Goal: Task Accomplishment & Management: Manage account settings

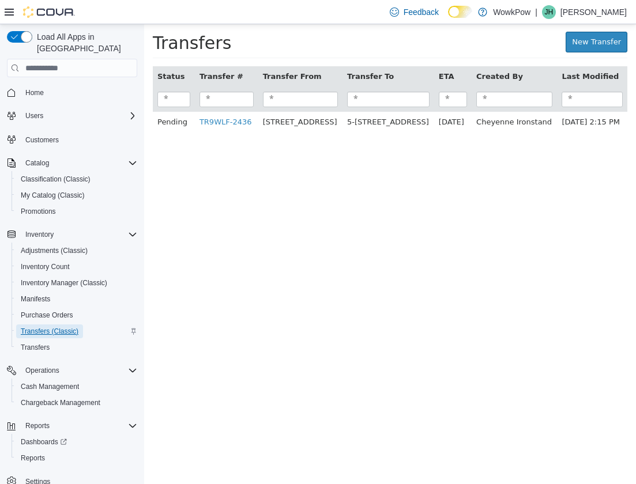
click at [46, 325] on span "Transfers (Classic)" at bounding box center [50, 332] width 58 height 14
click at [58, 278] on span "Inventory Manager (Classic)" at bounding box center [64, 282] width 86 height 9
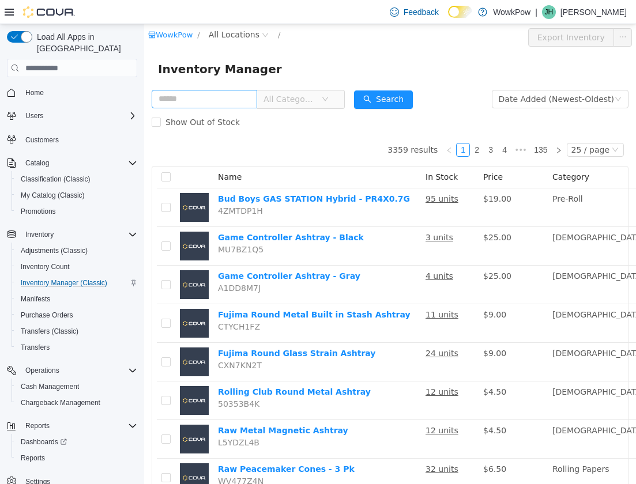
click at [202, 95] on input "text" at bounding box center [205, 99] width 106 height 18
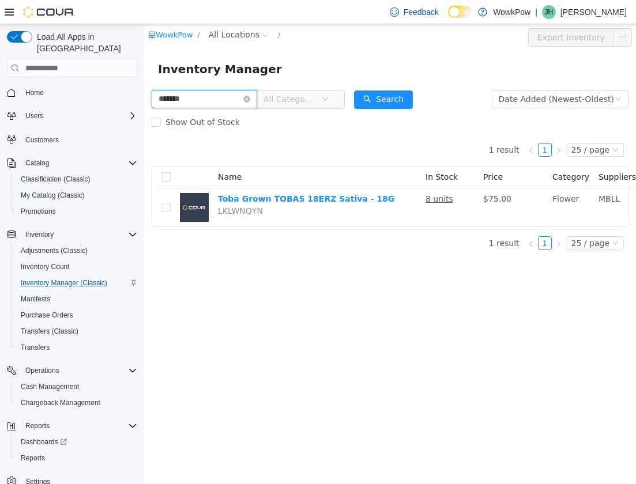
click at [207, 95] on input "*******" at bounding box center [205, 99] width 106 height 18
type input "*******"
click at [398, 104] on button "Search" at bounding box center [383, 100] width 59 height 18
click at [412, 34] on div "WowkPow / All Locations /" at bounding box center [349, 35] width 403 height 14
drag, startPoint x: 256, startPoint y: 100, endPoint x: 248, endPoint y: 93, distance: 10.6
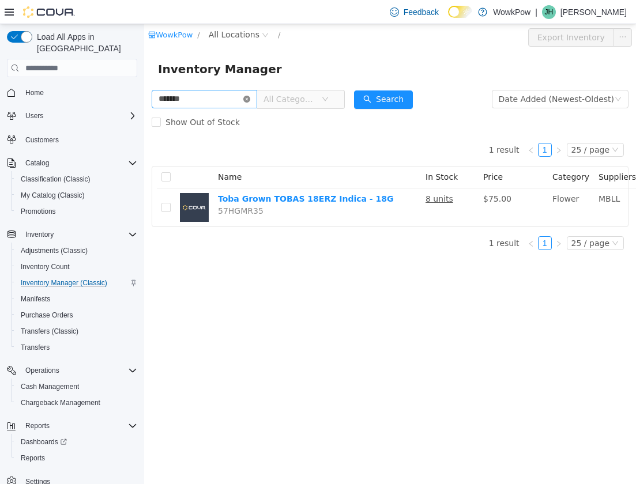
click at [250, 99] on icon "icon: close-circle" at bounding box center [246, 99] width 7 height 7
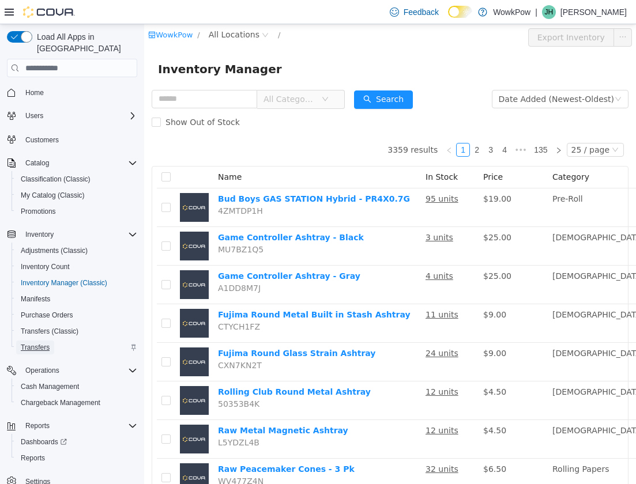
click at [51, 341] on link "Transfers" at bounding box center [35, 348] width 38 height 14
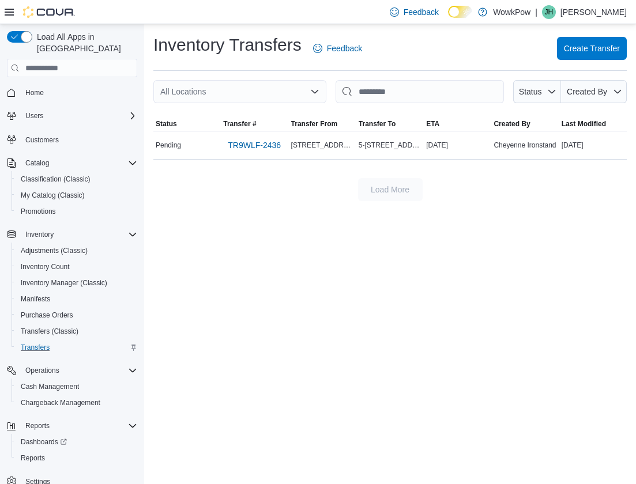
click at [192, 276] on div "Inventory Transfers Feedback Create Transfer All Locations Status Created By So…" at bounding box center [390, 254] width 492 height 460
click at [254, 148] on span "TR9WLF-2436" at bounding box center [254, 146] width 53 height 12
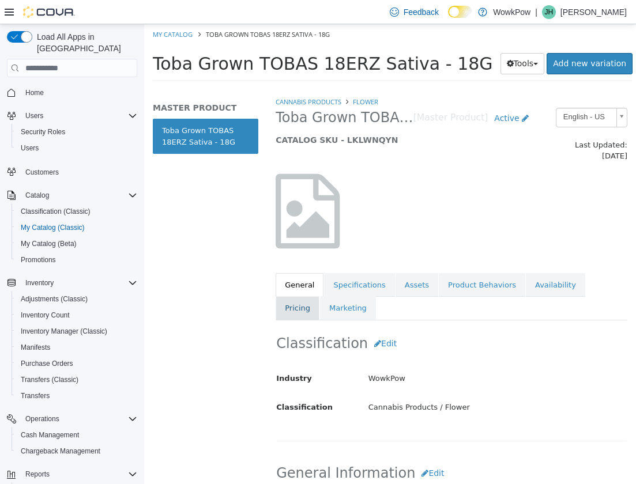
click at [319, 296] on link "Pricing" at bounding box center [298, 308] width 44 height 24
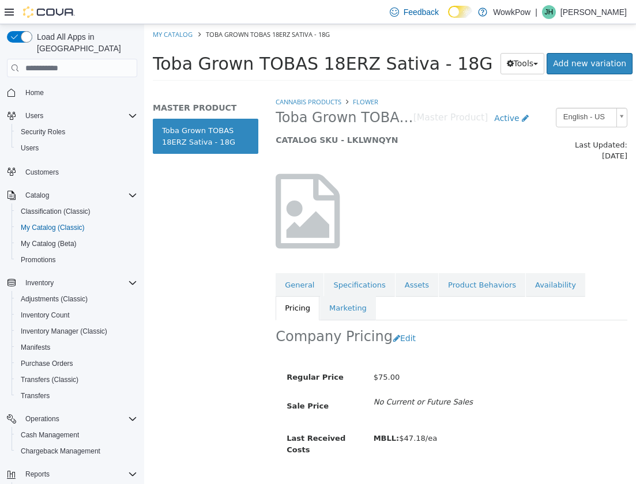
click at [371, 125] on span "Toba Grown TOBAS 18ERZ Sativa - 18G" at bounding box center [344, 118] width 137 height 18
click at [370, 125] on span "Toba Grown TOBAS 18ERZ Sativa - 18G" at bounding box center [344, 118] width 137 height 18
copy span "Toba Grown TOBAS 18ERZ Sativa - 18G"
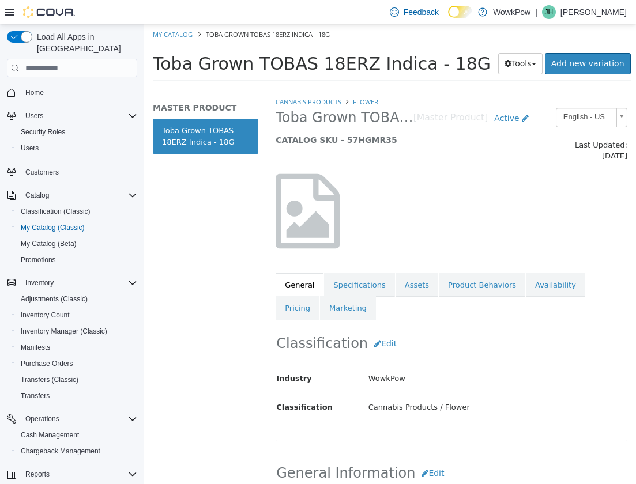
click at [366, 125] on span "Toba Grown TOBAS 18ERZ Indica - 18G" at bounding box center [344, 118] width 137 height 18
click at [364, 122] on span "Toba Grown TOBAS 18ERZ Indica - 18G" at bounding box center [344, 118] width 137 height 18
click at [351, 120] on span "Toba Grown TOBAS 18ERZ Indica - 18G" at bounding box center [344, 118] width 137 height 18
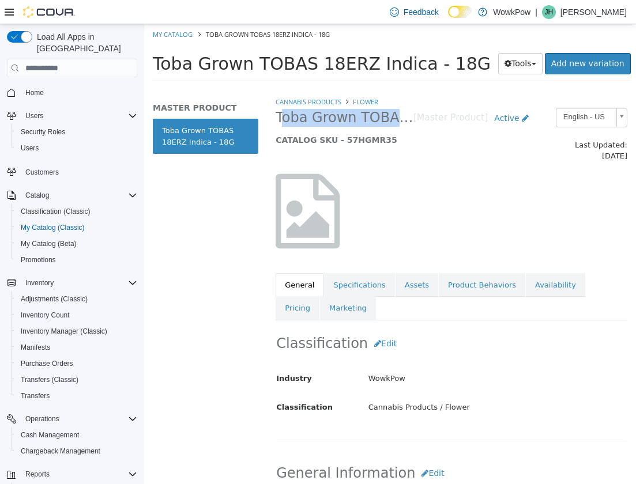
click at [351, 120] on span "Toba Grown TOBAS 18ERZ Indica - 18G" at bounding box center [344, 118] width 137 height 18
copy span "Toba Grown TOBAS 18ERZ Indica - 18G"
click at [319, 296] on link "Pricing" at bounding box center [298, 308] width 44 height 24
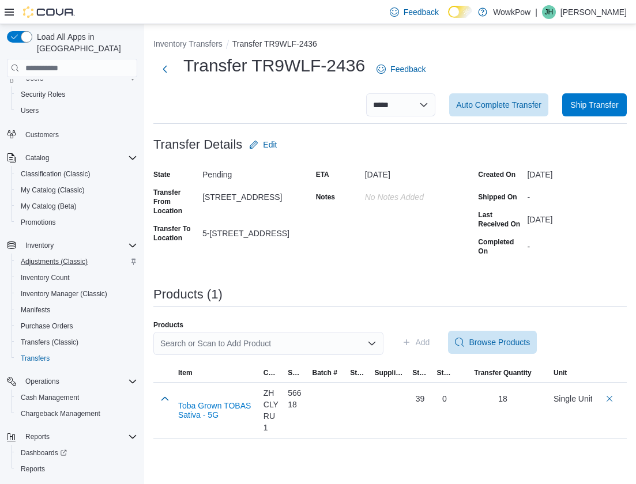
scroll to position [58, 0]
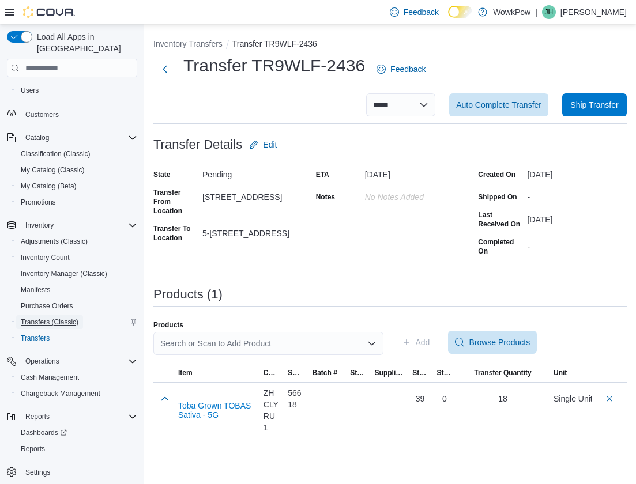
click at [49, 318] on span "Transfers (Classic)" at bounding box center [50, 322] width 58 height 9
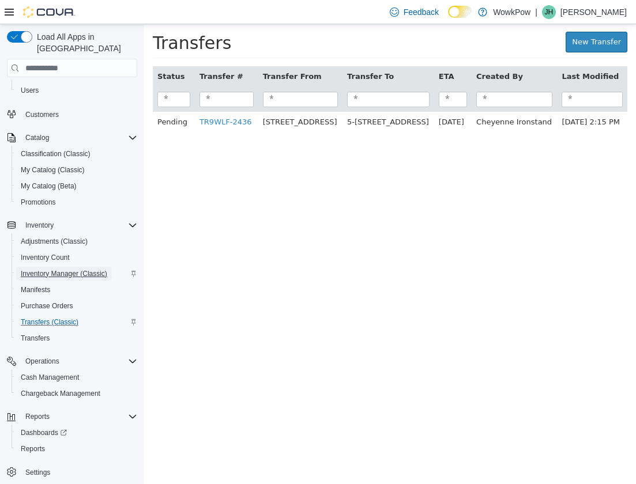
click at [73, 269] on span "Inventory Manager (Classic)" at bounding box center [64, 273] width 86 height 9
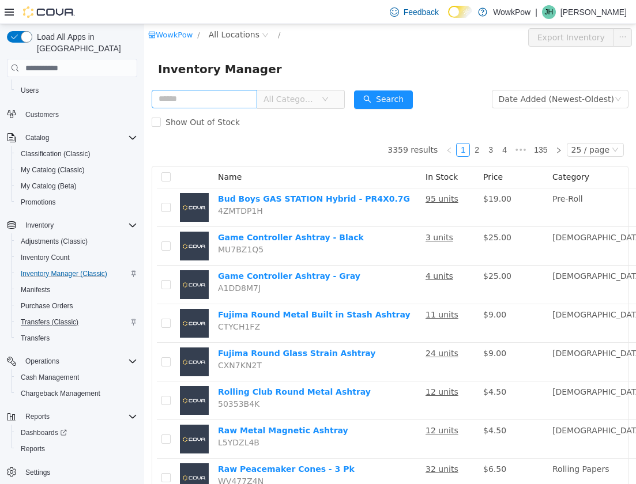
click at [181, 100] on input "text" at bounding box center [205, 99] width 106 height 18
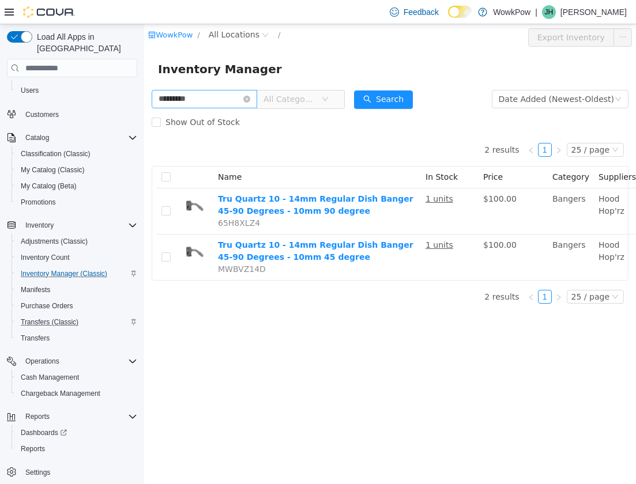
click at [223, 99] on input "*********" at bounding box center [205, 99] width 106 height 18
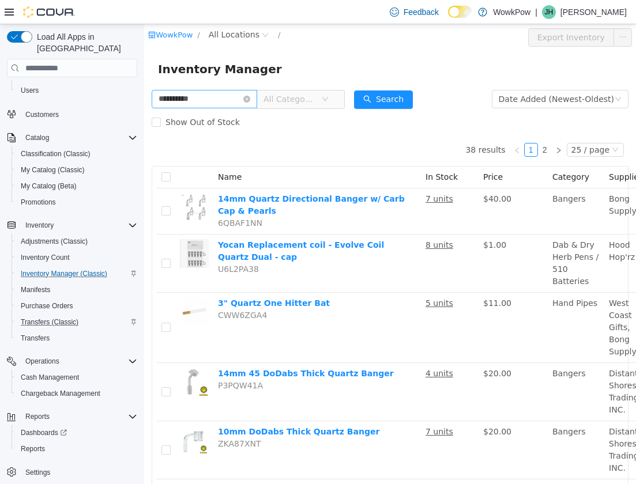
click at [226, 96] on input "**********" at bounding box center [205, 99] width 106 height 18
type input "*"
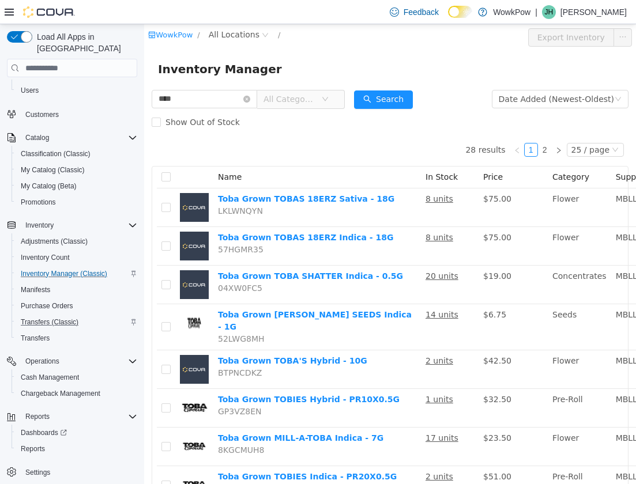
click at [292, 51] on div "Inventory Manager" at bounding box center [390, 69] width 492 height 37
click at [68, 131] on div "Catalog" at bounding box center [79, 138] width 116 height 14
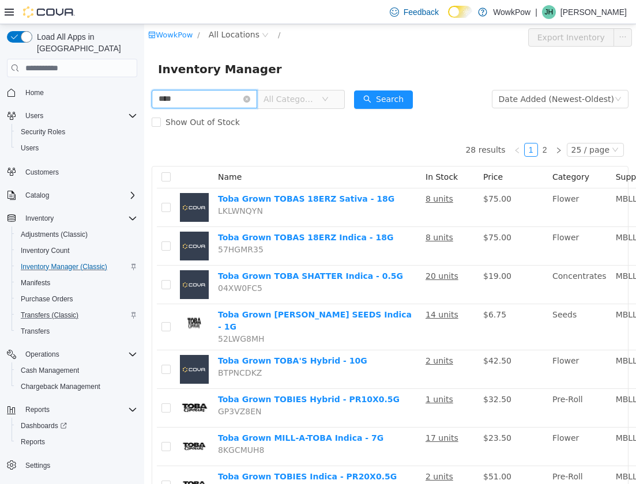
click at [206, 102] on input "****" at bounding box center [205, 99] width 106 height 18
type input "*"
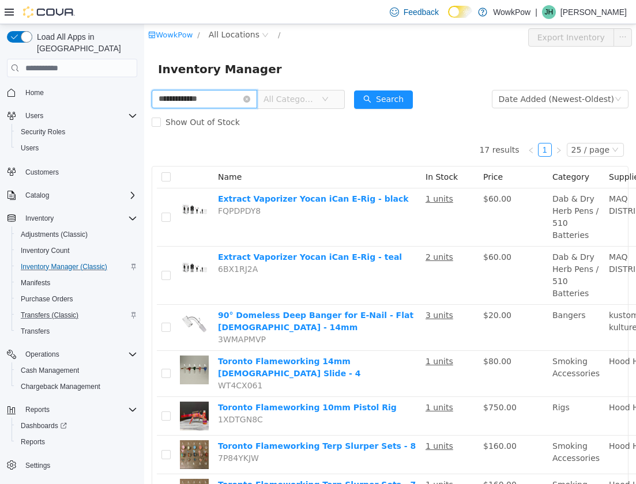
type input "**********"
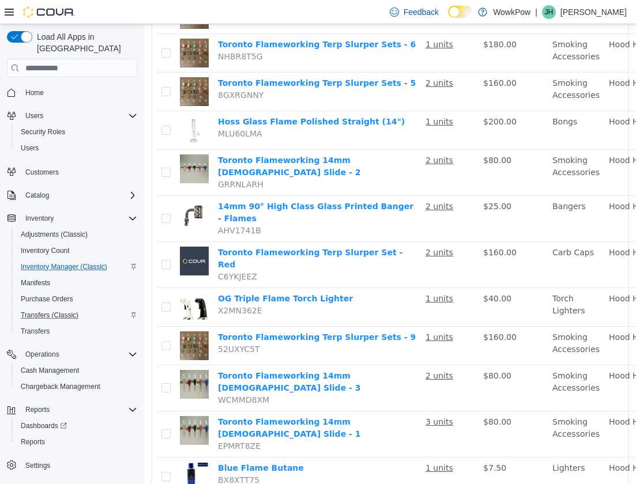
scroll to position [526, 0]
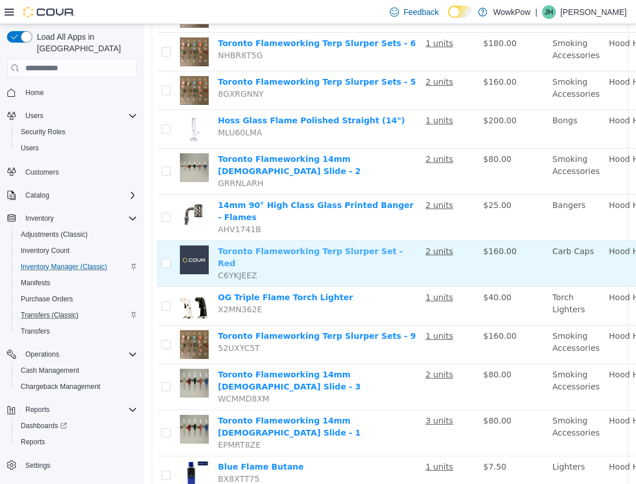
click at [303, 247] on link "Toronto Flameworking Terp Slurper Set - Red" at bounding box center [310, 257] width 184 height 21
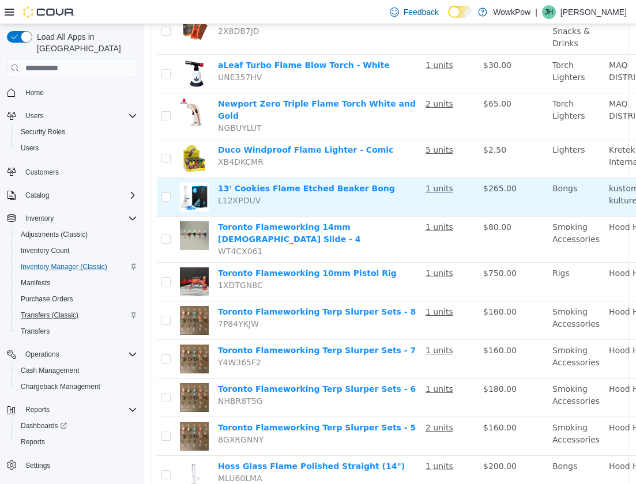
scroll to position [0, 0]
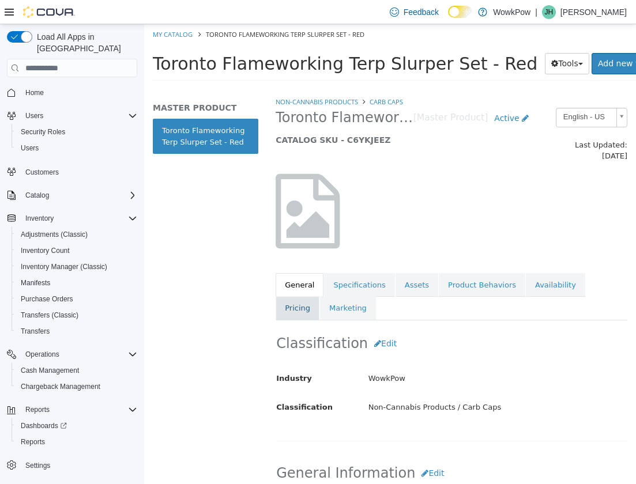
click at [319, 296] on link "Pricing" at bounding box center [298, 308] width 44 height 24
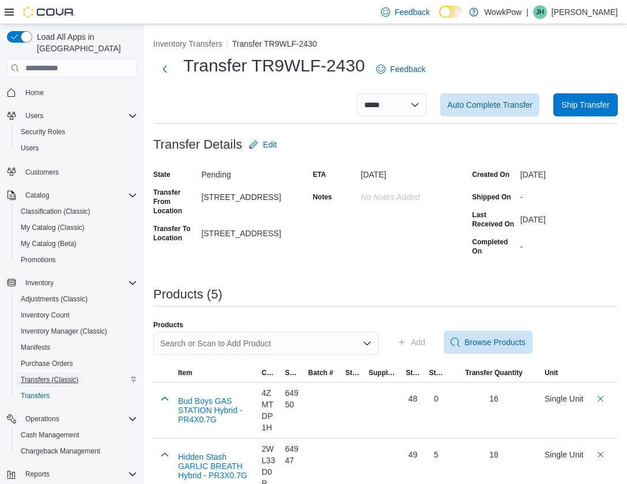
click at [46, 375] on span "Transfers (Classic)" at bounding box center [50, 379] width 58 height 9
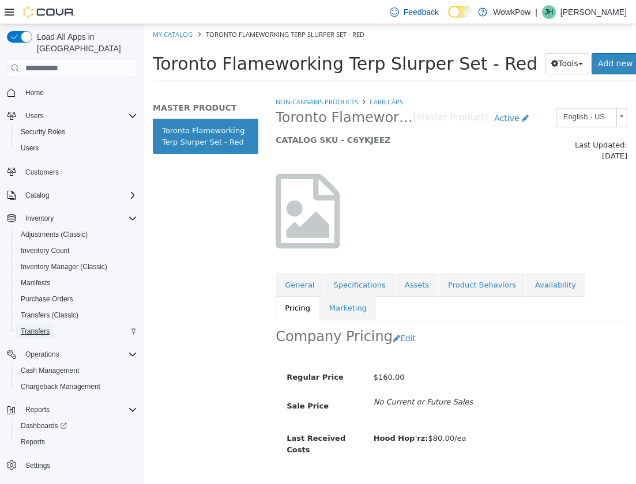
click at [47, 327] on span "Transfers" at bounding box center [35, 331] width 29 height 9
